Goal: Task Accomplishment & Management: Manage account settings

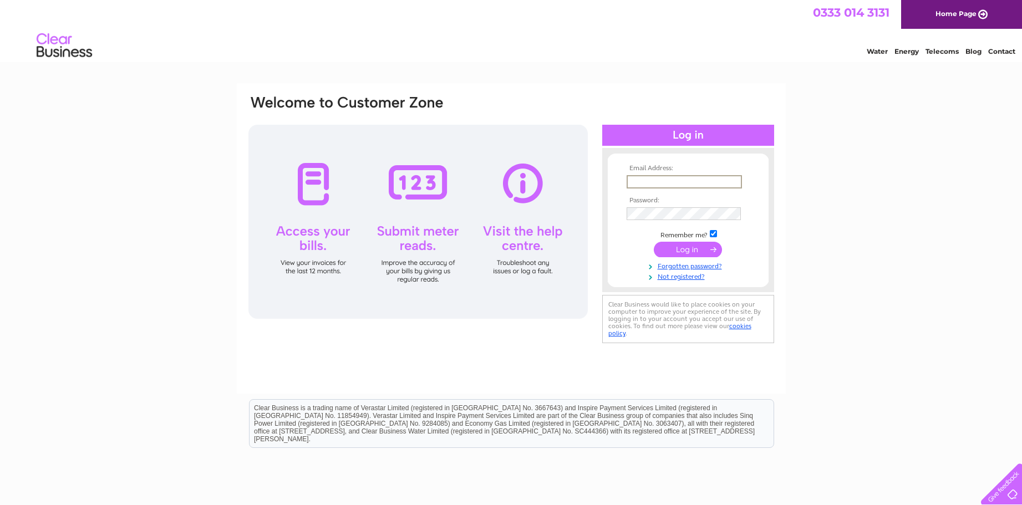
type input "tonicons@aol.com"
click at [693, 252] on input "submit" at bounding box center [688, 250] width 68 height 16
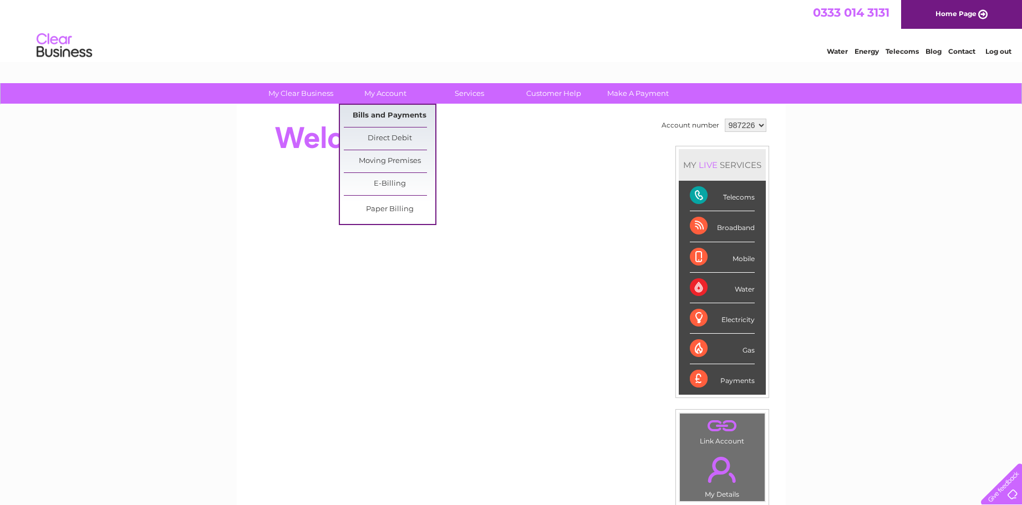
click at [383, 113] on link "Bills and Payments" at bounding box center [390, 116] width 92 height 22
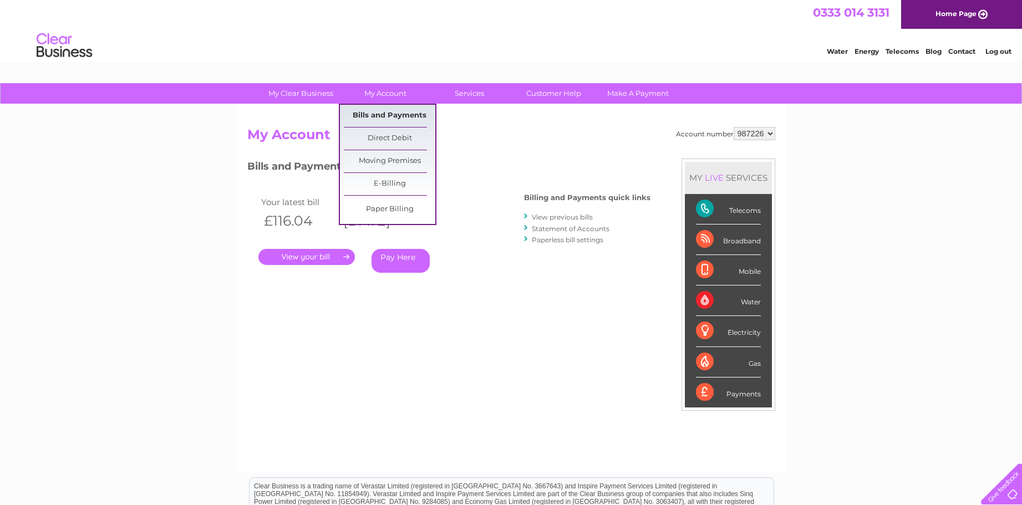
click at [374, 116] on link "Bills and Payments" at bounding box center [390, 116] width 92 height 22
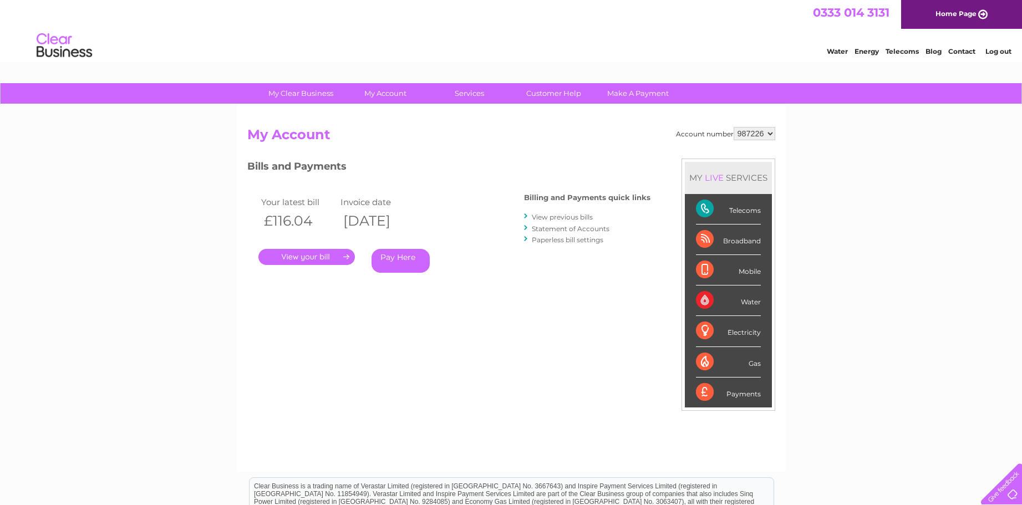
click at [397, 262] on link "Pay Here" at bounding box center [401, 261] width 58 height 24
click at [396, 259] on link "Pay Here" at bounding box center [401, 261] width 58 height 24
click at [319, 258] on link "." at bounding box center [307, 257] width 97 height 16
click at [318, 257] on link "." at bounding box center [307, 257] width 97 height 16
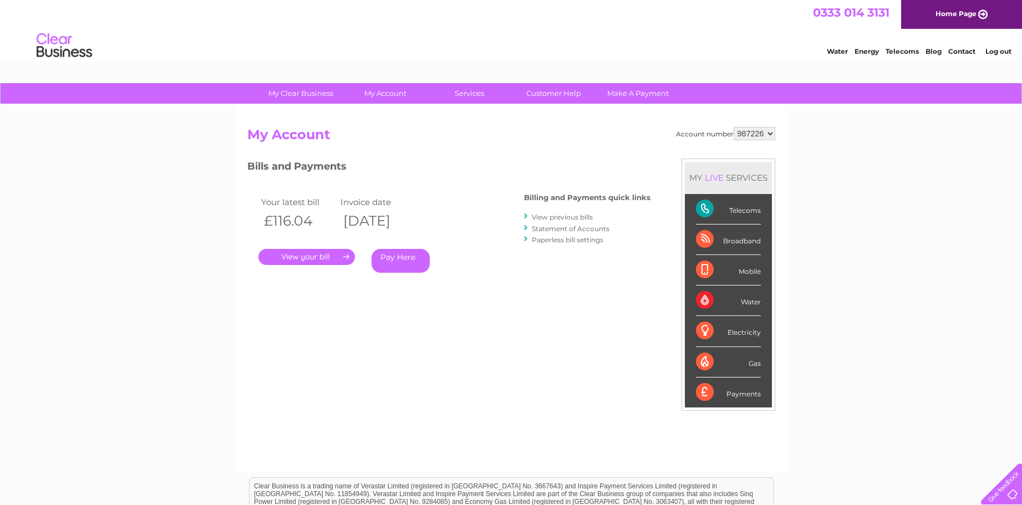
click at [294, 256] on link "." at bounding box center [307, 257] width 97 height 16
click at [294, 257] on link "." at bounding box center [307, 257] width 97 height 16
click at [559, 217] on link "View previous bills" at bounding box center [562, 217] width 61 height 8
click at [526, 214] on div at bounding box center [526, 216] width 5 height 11
click at [528, 214] on div at bounding box center [526, 216] width 5 height 11
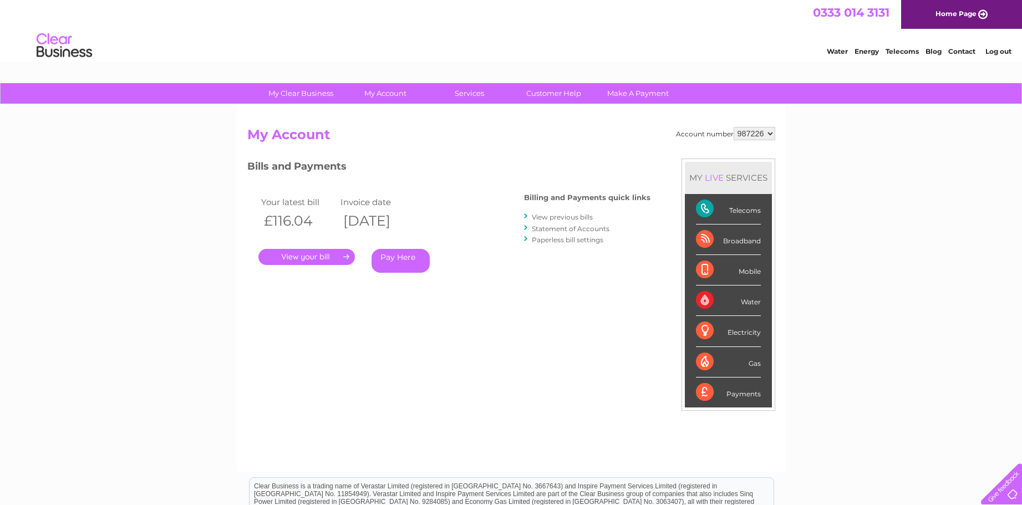
click at [529, 214] on div at bounding box center [526, 216] width 5 height 11
click at [391, 94] on link "My Account" at bounding box center [386, 93] width 92 height 21
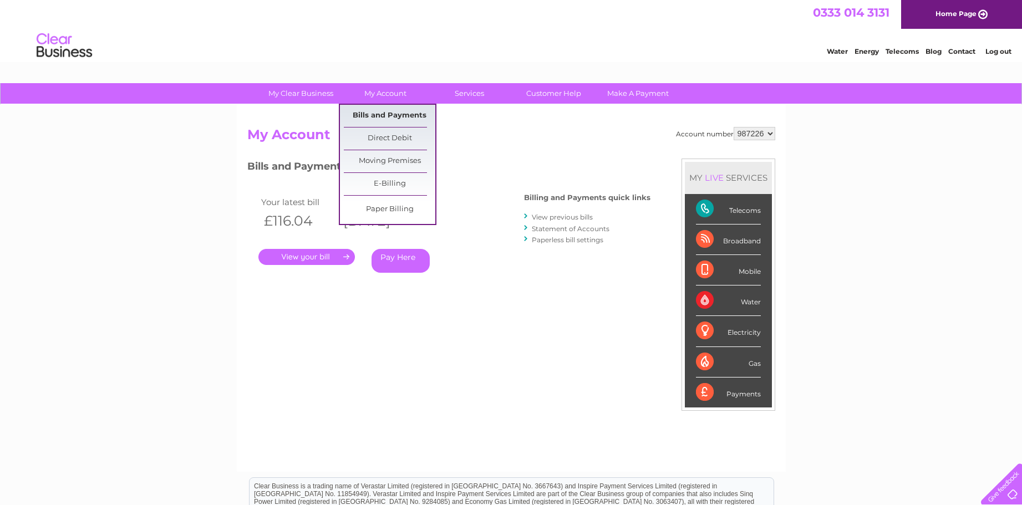
click at [367, 117] on link "Bills and Payments" at bounding box center [390, 116] width 92 height 22
click at [366, 114] on link "Bills and Payments" at bounding box center [390, 116] width 92 height 22
click at [362, 113] on link "Bills and Payments" at bounding box center [390, 116] width 92 height 22
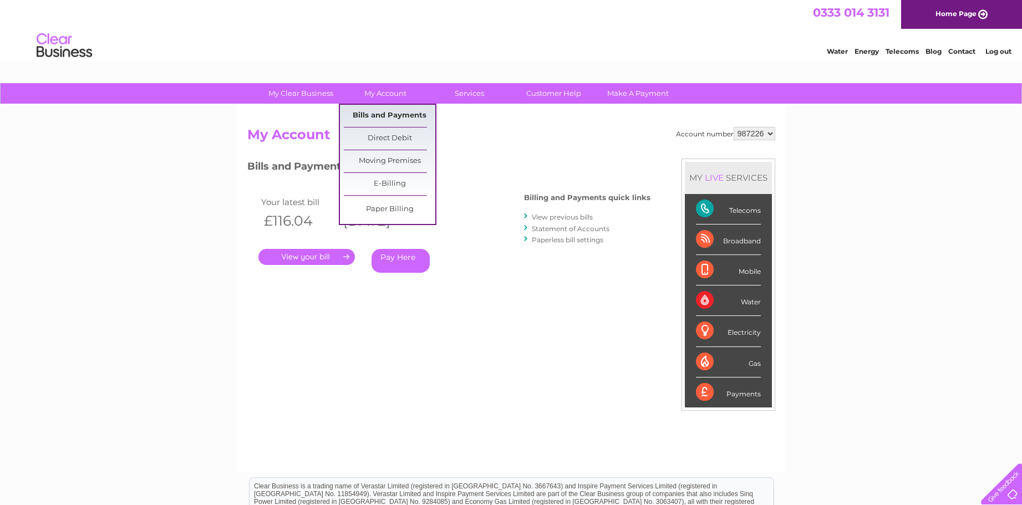
click at [362, 113] on link "Bills and Payments" at bounding box center [390, 116] width 92 height 22
